Goal: Information Seeking & Learning: Learn about a topic

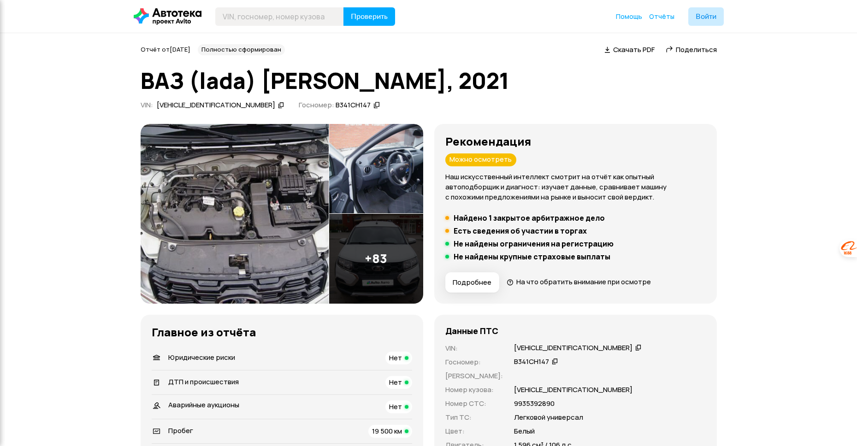
click at [509, 284] on icon at bounding box center [510, 282] width 7 height 9
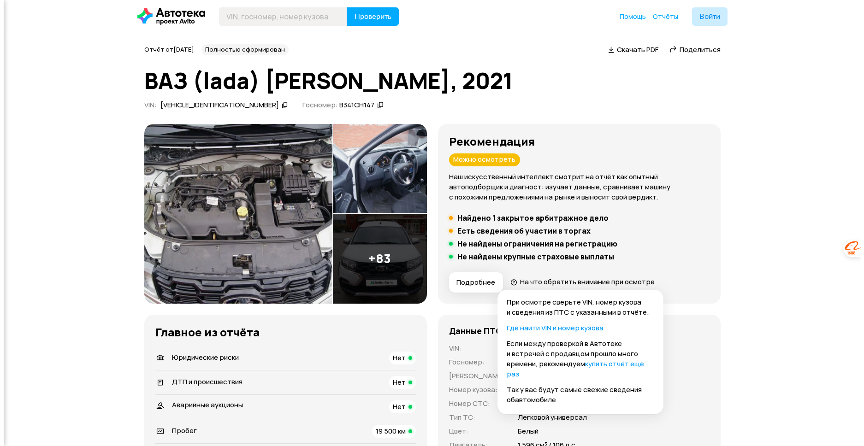
scroll to position [6, 0]
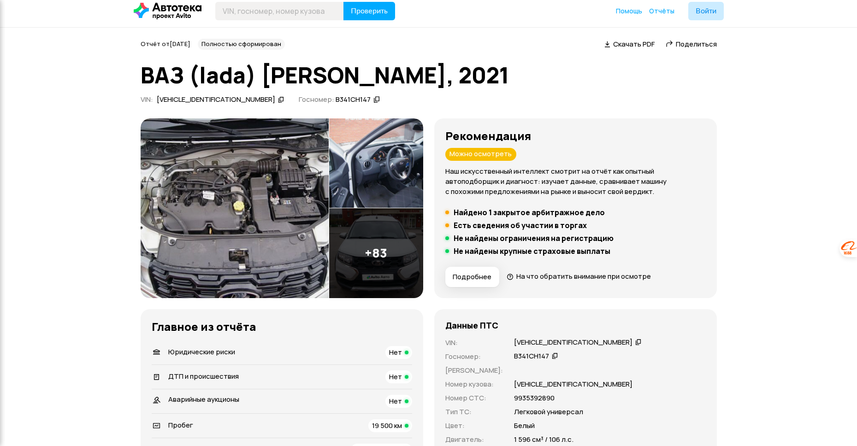
click at [484, 153] on div "Можно осмотреть" at bounding box center [480, 154] width 71 height 13
click at [462, 274] on span "Подробнее" at bounding box center [472, 276] width 39 height 9
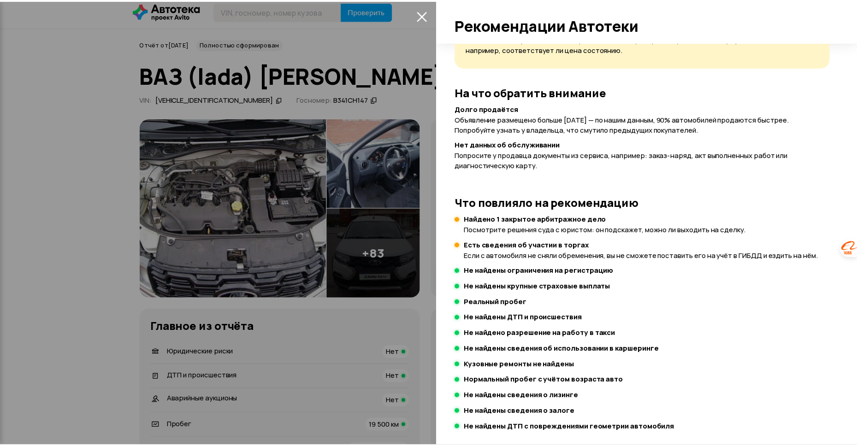
scroll to position [78, 0]
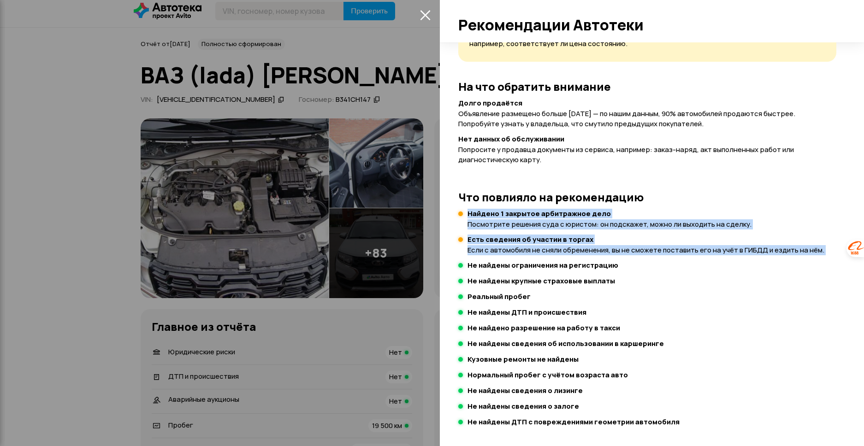
drag, startPoint x: 467, startPoint y: 214, endPoint x: 799, endPoint y: 255, distance: 334.5
click at [799, 255] on div "Что повлияло на рекомендацию Найдено 1 закрытое арбитражное дело Посмотрите реш…" at bounding box center [647, 309] width 378 height 237
copy div "Найдено 1 закрытое арбитражное дело Посмотрите решения суда с юристом: он подск…"
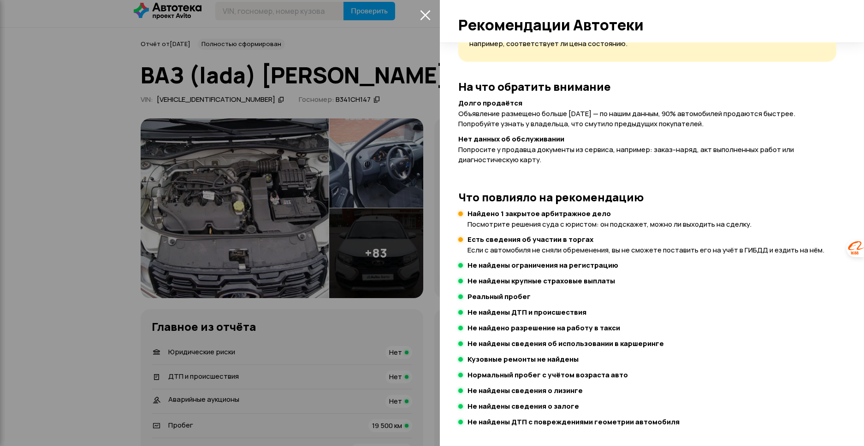
click at [426, 303] on div at bounding box center [432, 223] width 864 height 446
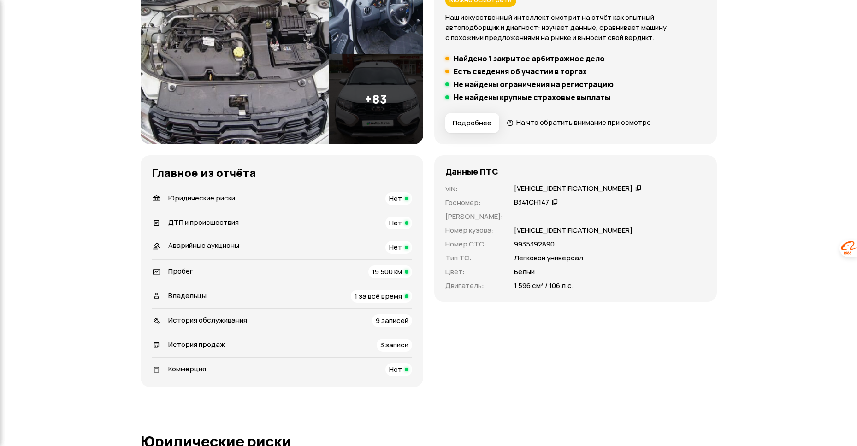
scroll to position [171, 0]
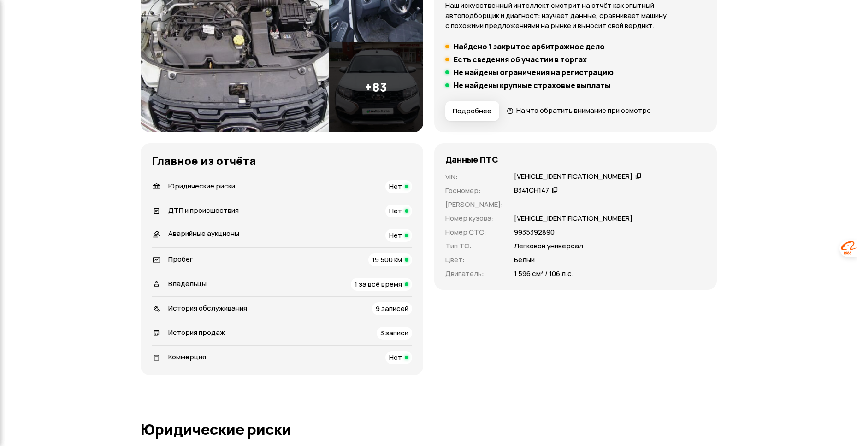
click at [401, 310] on span "9 записей" at bounding box center [392, 309] width 33 height 10
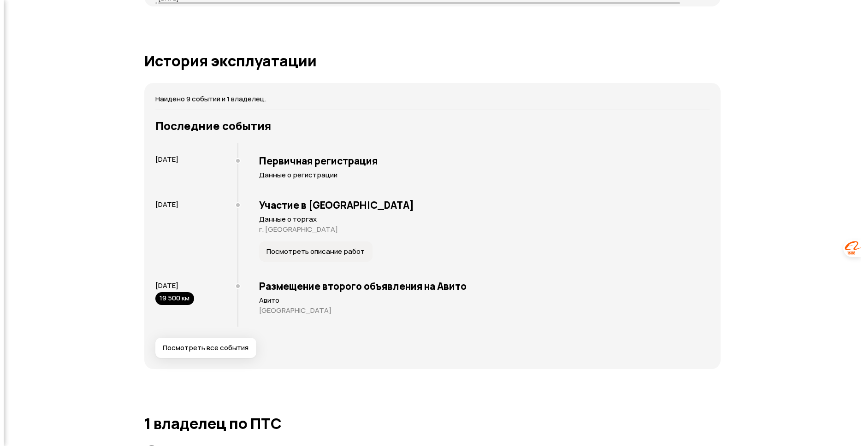
scroll to position [1659, 0]
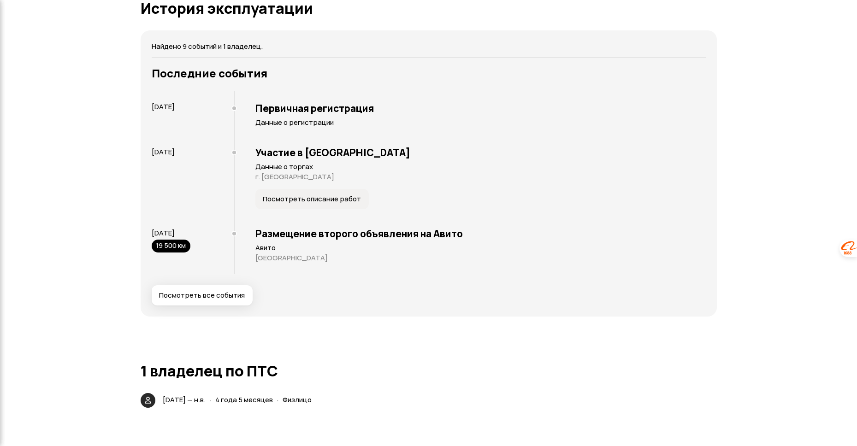
click at [231, 292] on span "Посмотреть все события" at bounding box center [202, 295] width 86 height 9
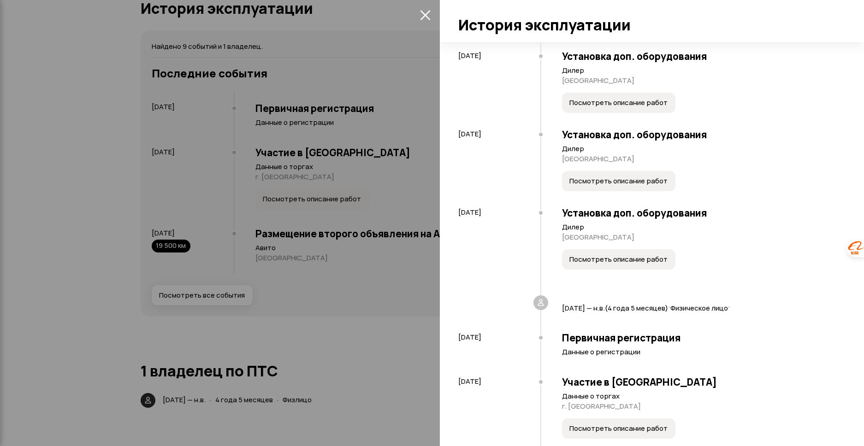
scroll to position [216, 0]
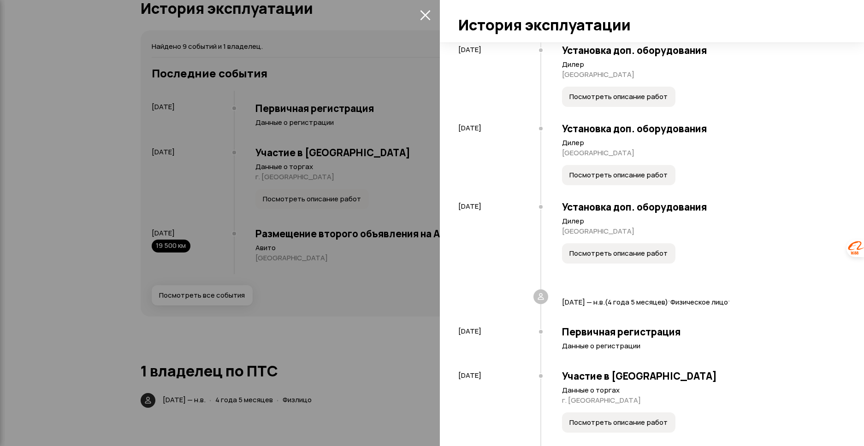
click at [600, 257] on span "Посмотреть описание работ" at bounding box center [618, 253] width 98 height 9
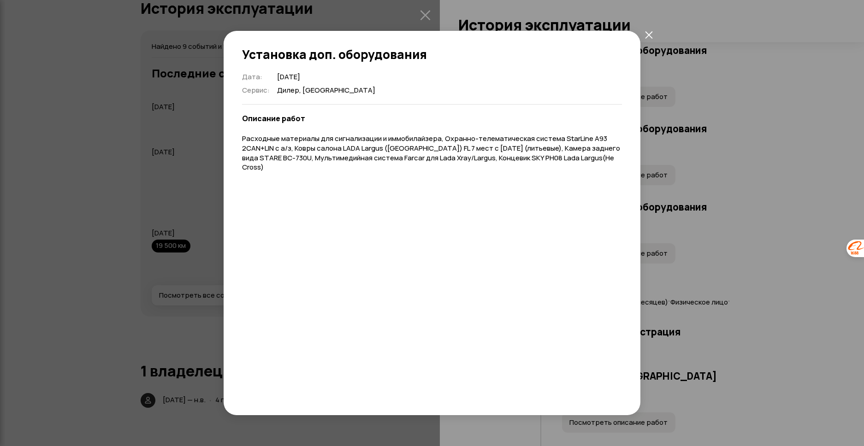
click at [648, 33] on icon "закрыть" at bounding box center [649, 35] width 8 height 8
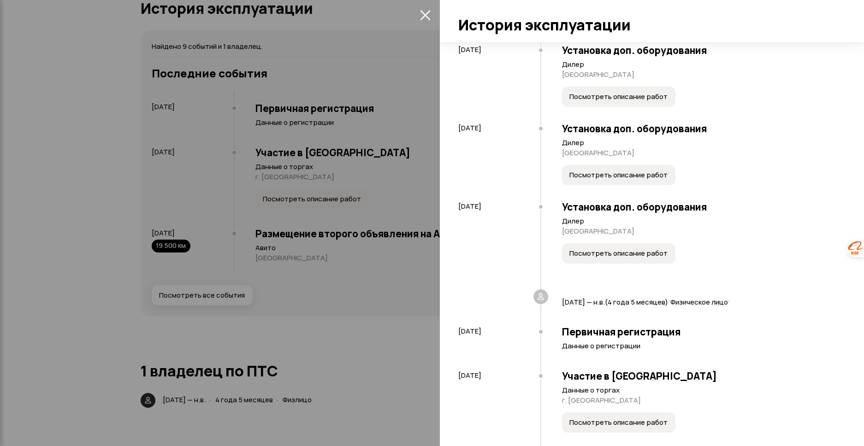
click at [646, 178] on span "Посмотреть описание работ" at bounding box center [618, 175] width 98 height 9
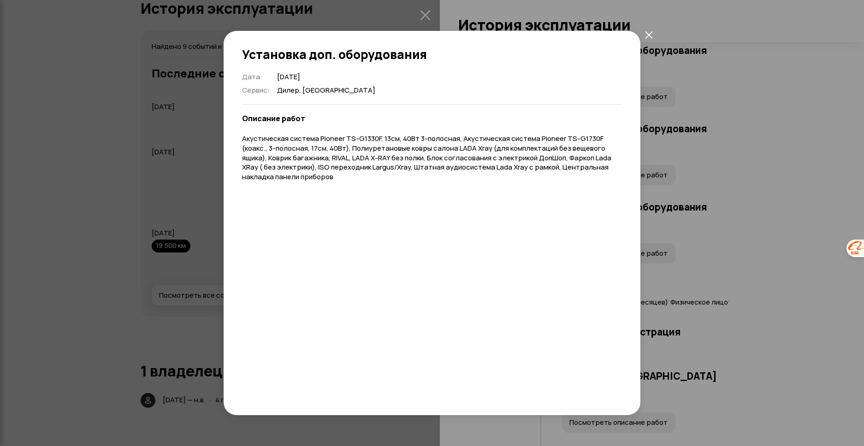
click at [654, 28] on span at bounding box center [648, 34] width 17 height 17
click at [647, 32] on icon "закрыть" at bounding box center [649, 35] width 8 height 8
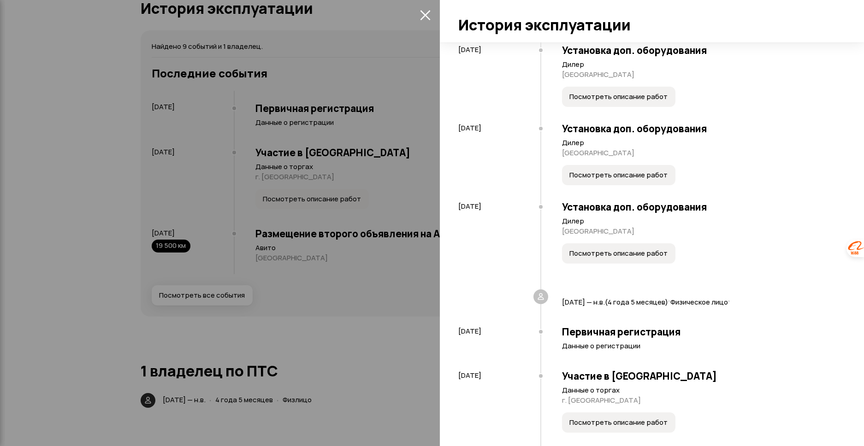
click at [617, 174] on span "Посмотреть описание работ" at bounding box center [618, 175] width 98 height 9
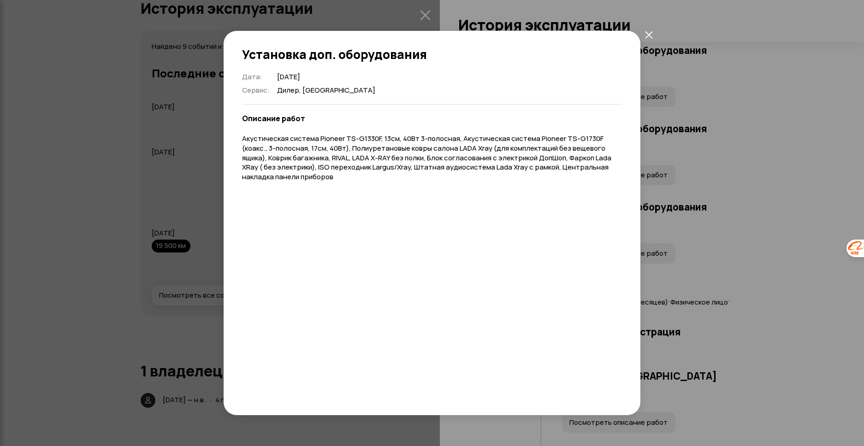
click at [649, 35] on icon "закрыть" at bounding box center [648, 34] width 7 height 7
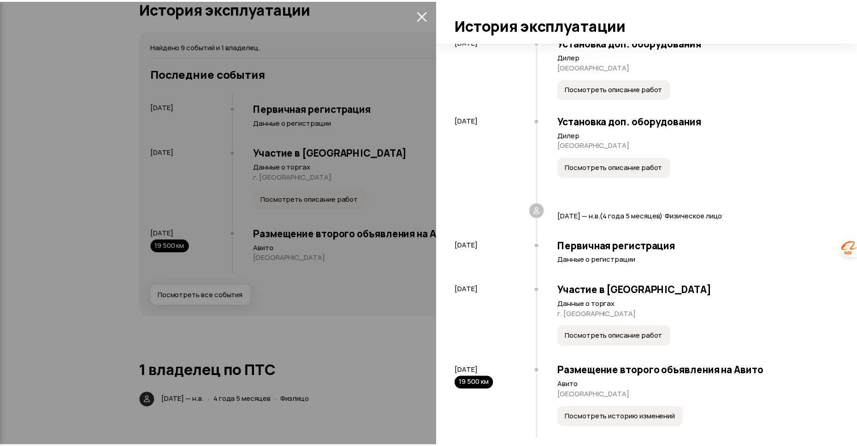
scroll to position [313, 0]
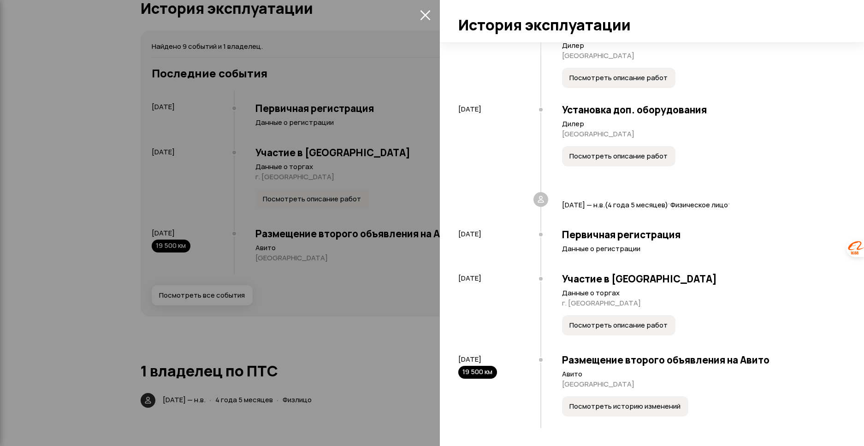
click at [599, 323] on span "Посмотреть описание работ" at bounding box center [618, 325] width 98 height 9
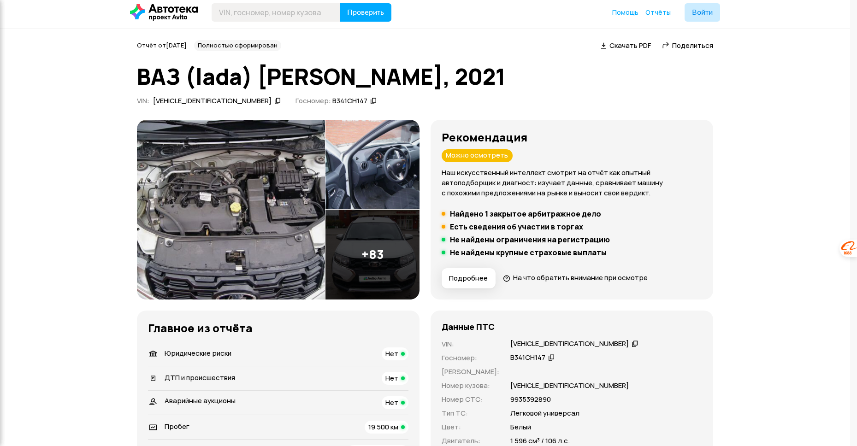
scroll to position [6, 0]
